Goal: Transaction & Acquisition: Purchase product/service

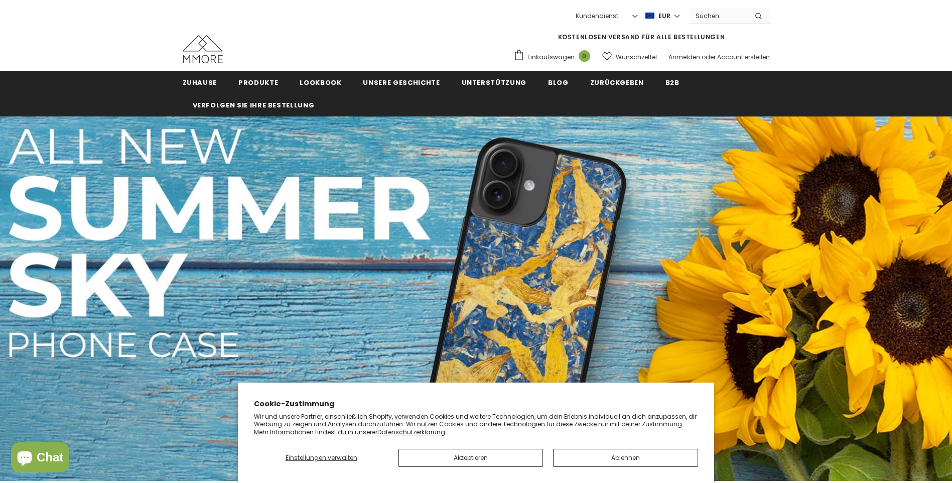
scroll to position [151, 0]
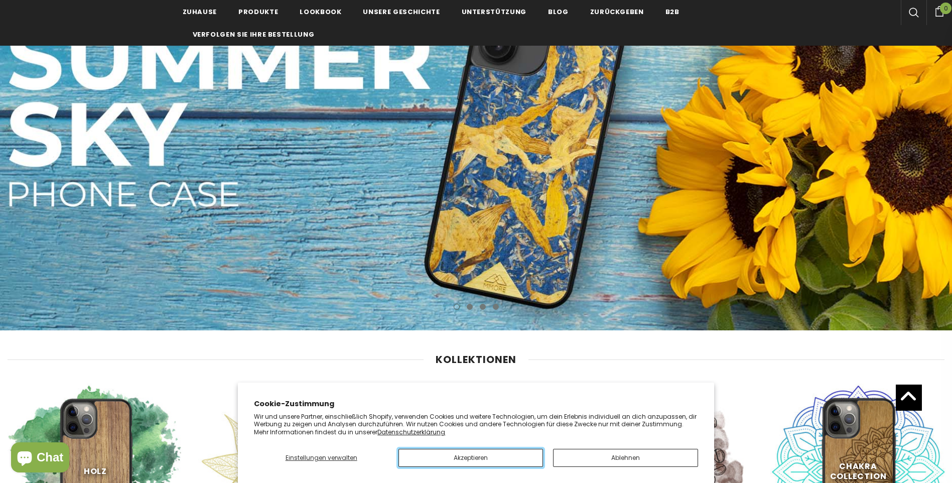
click at [503, 453] on button "Akzeptieren" at bounding box center [470, 458] width 144 height 18
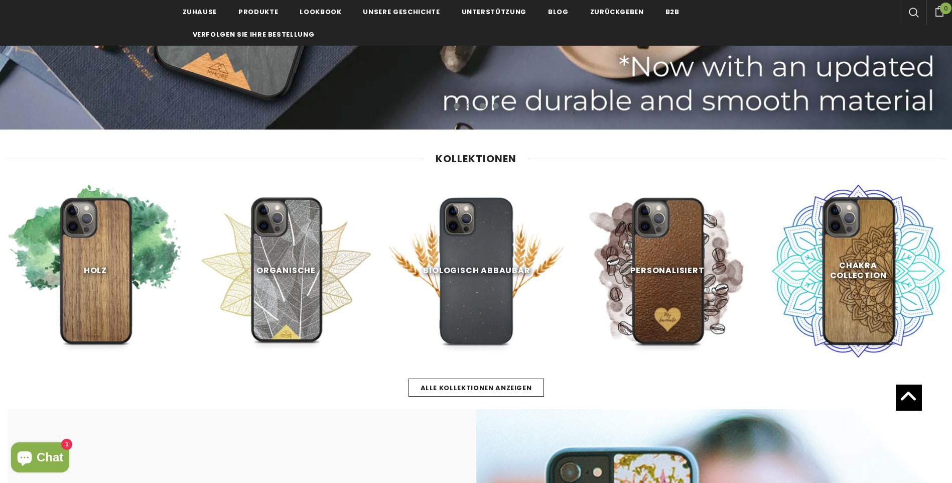
scroll to position [401, 0]
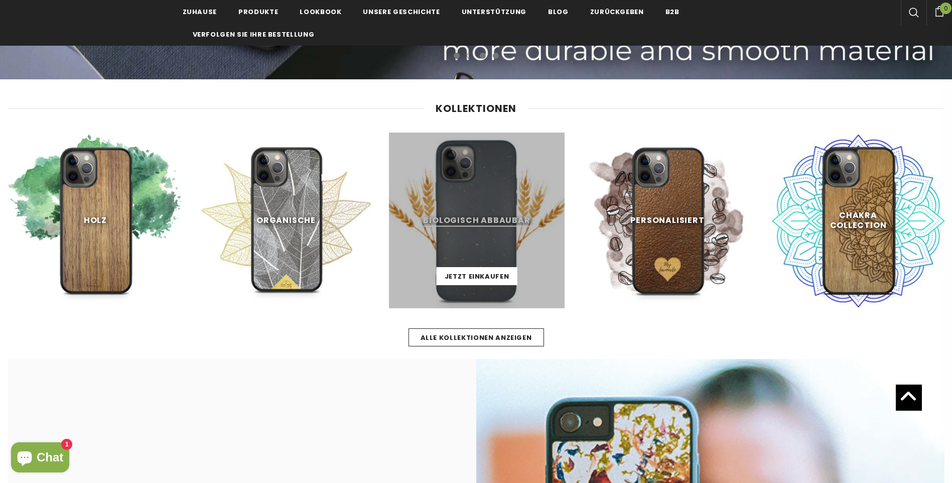
click at [471, 214] on link at bounding box center [477, 220] width 176 height 176
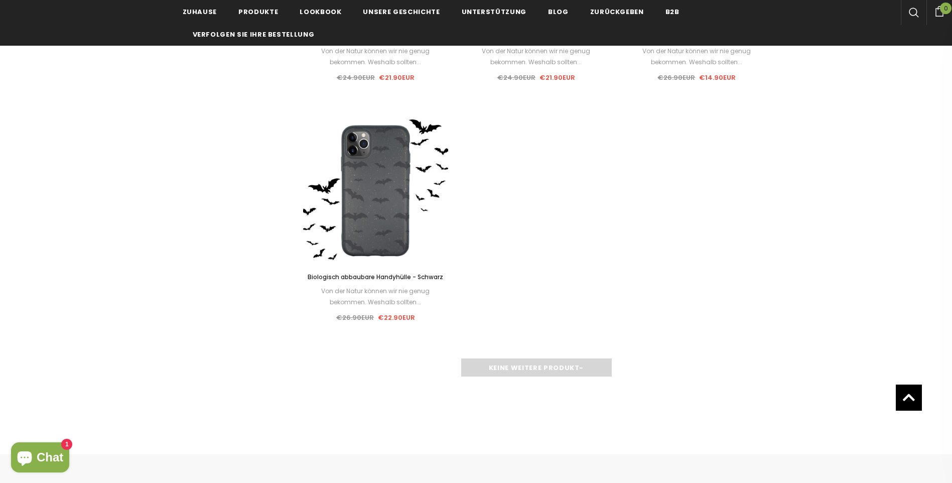
scroll to position [1355, 0]
